Goal: Task Accomplishment & Management: Manage account settings

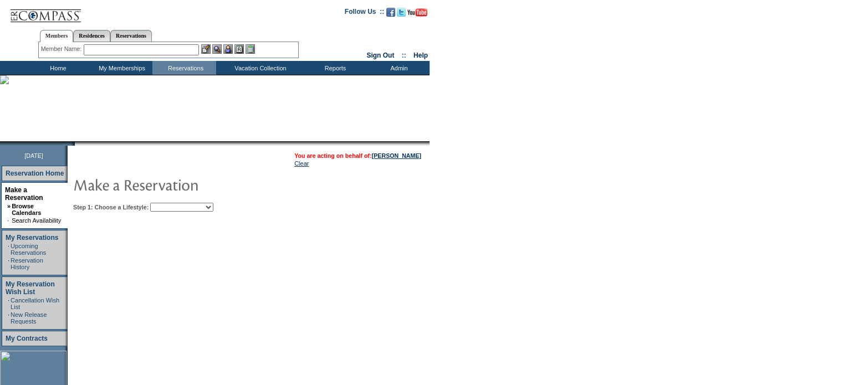
click at [394, 159] on table "You are acting on behalf of: [PERSON_NAME] Clear" at bounding box center [357, 159] width 129 height 17
click at [393, 157] on link "[PERSON_NAME]" at bounding box center [396, 155] width 49 height 7
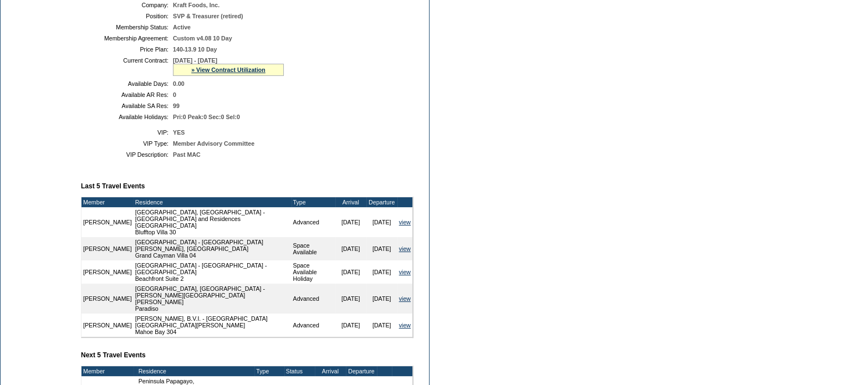
scroll to position [388, 0]
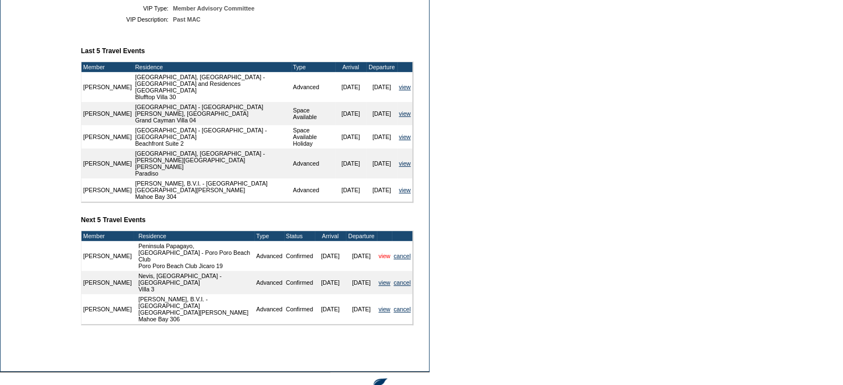
click at [379, 253] on link "view" at bounding box center [384, 256] width 12 height 7
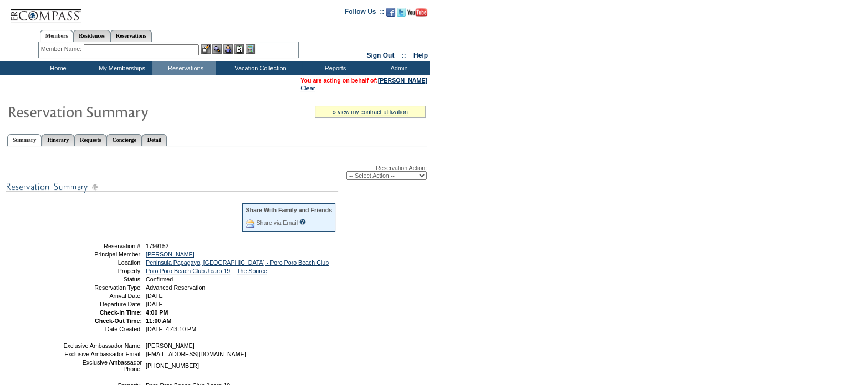
click at [422, 174] on select "-- Select Action -- Modify Reservation Dates Modify Reservation Cost Modify Occ…" at bounding box center [386, 175] width 80 height 9
select select "ChangeClubProp"
click at [346, 171] on select "-- Select Action -- Modify Reservation Dates Modify Reservation Cost Modify Occ…" at bounding box center [386, 175] width 80 height 9
